Goal: Information Seeking & Learning: Learn about a topic

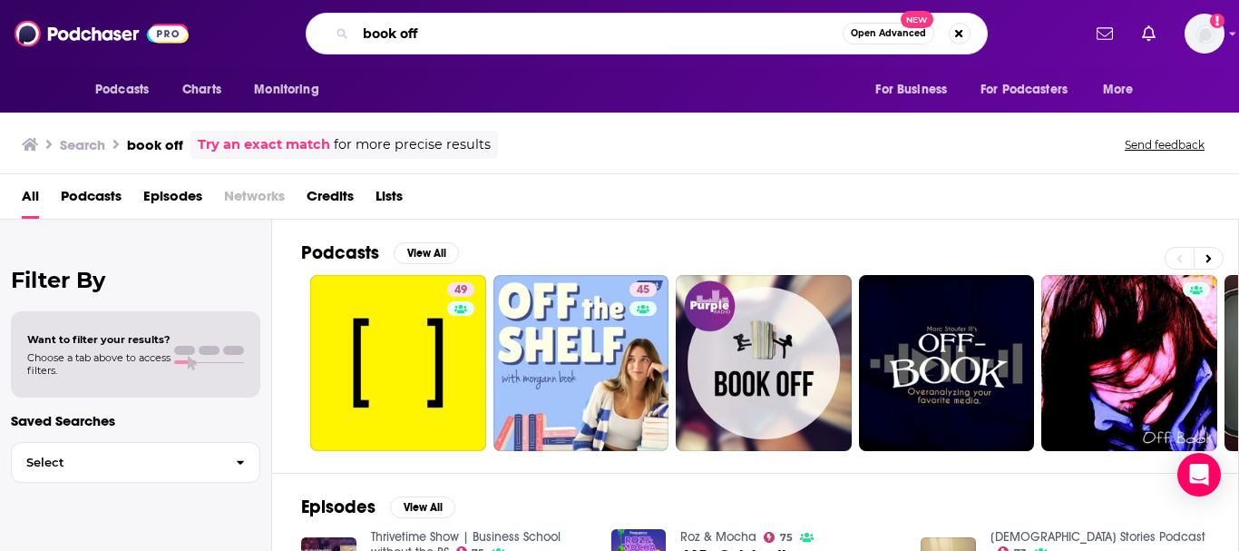
click at [467, 29] on input "book off" at bounding box center [599, 33] width 487 height 29
type input "book off!"
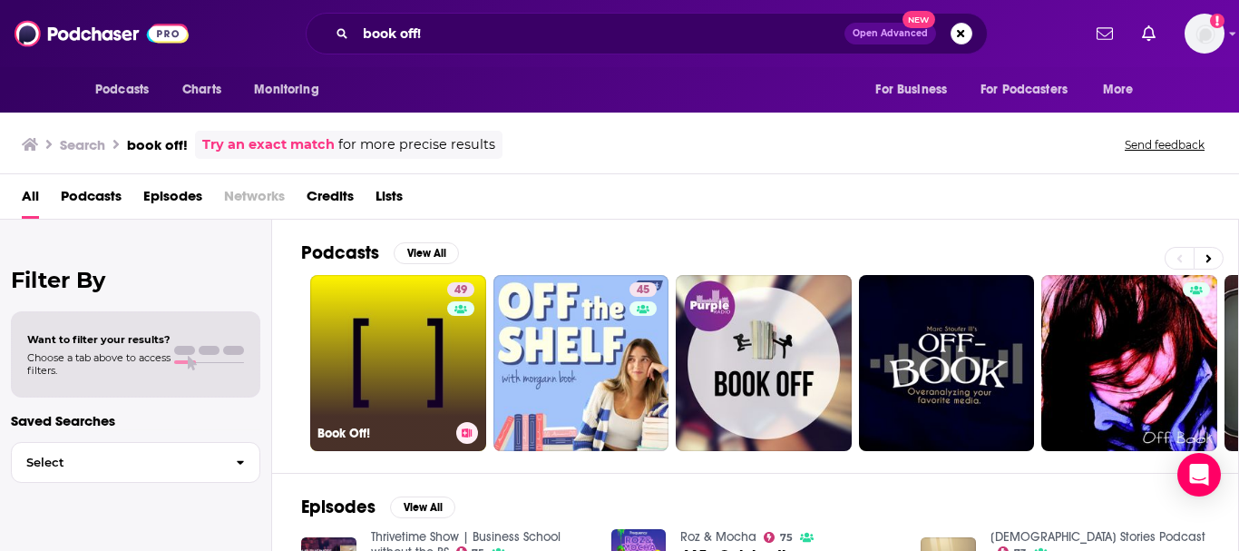
click at [396, 337] on link "49 Book Off!" at bounding box center [398, 363] width 176 height 176
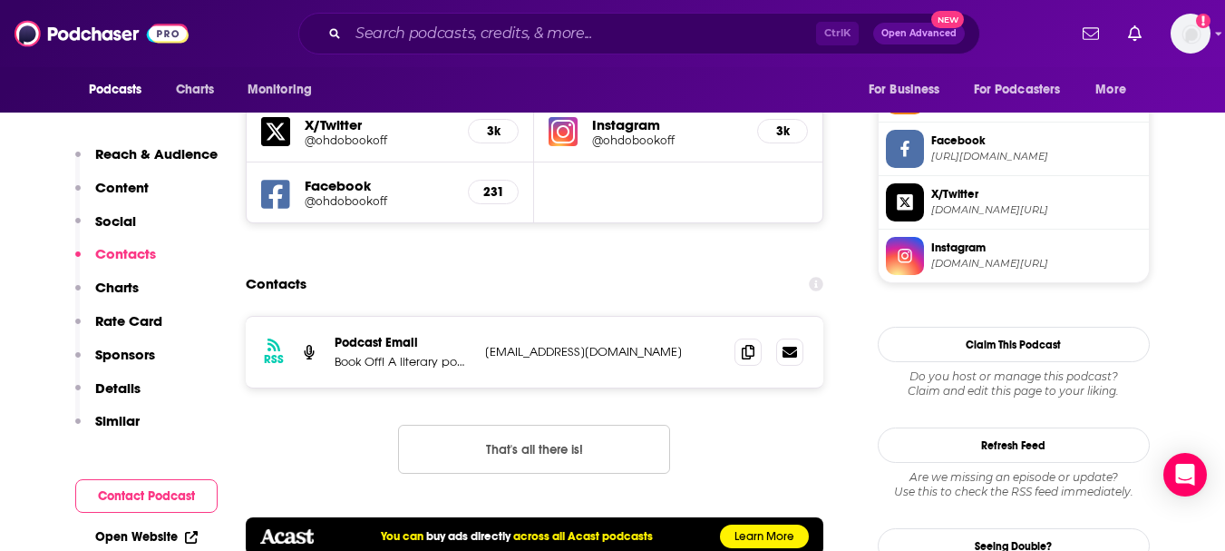
scroll to position [1451, 0]
